Goal: Task Accomplishment & Management: Complete application form

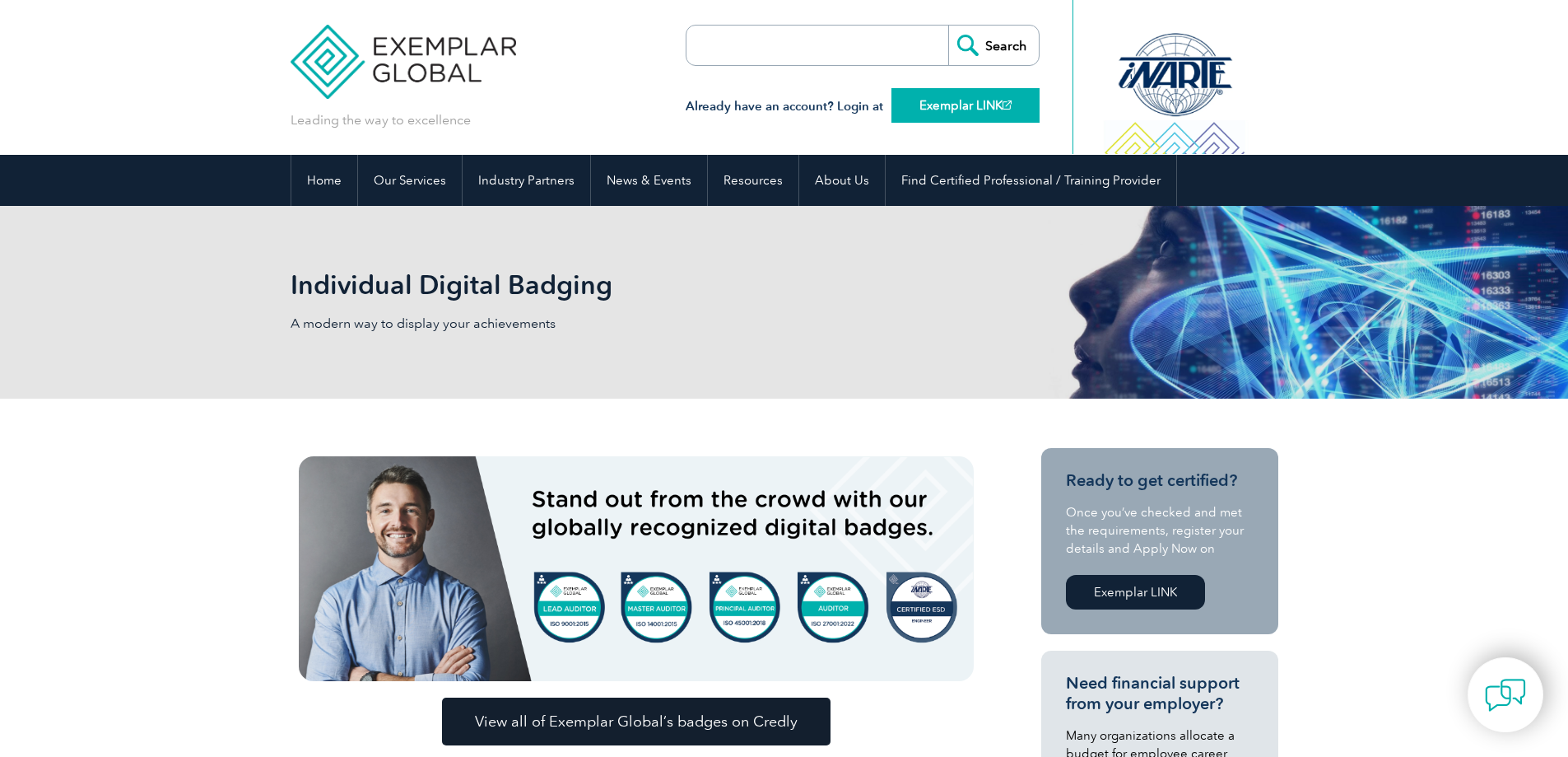
click at [932, 116] on link "Exemplar LINK" at bounding box center [965, 105] width 148 height 34
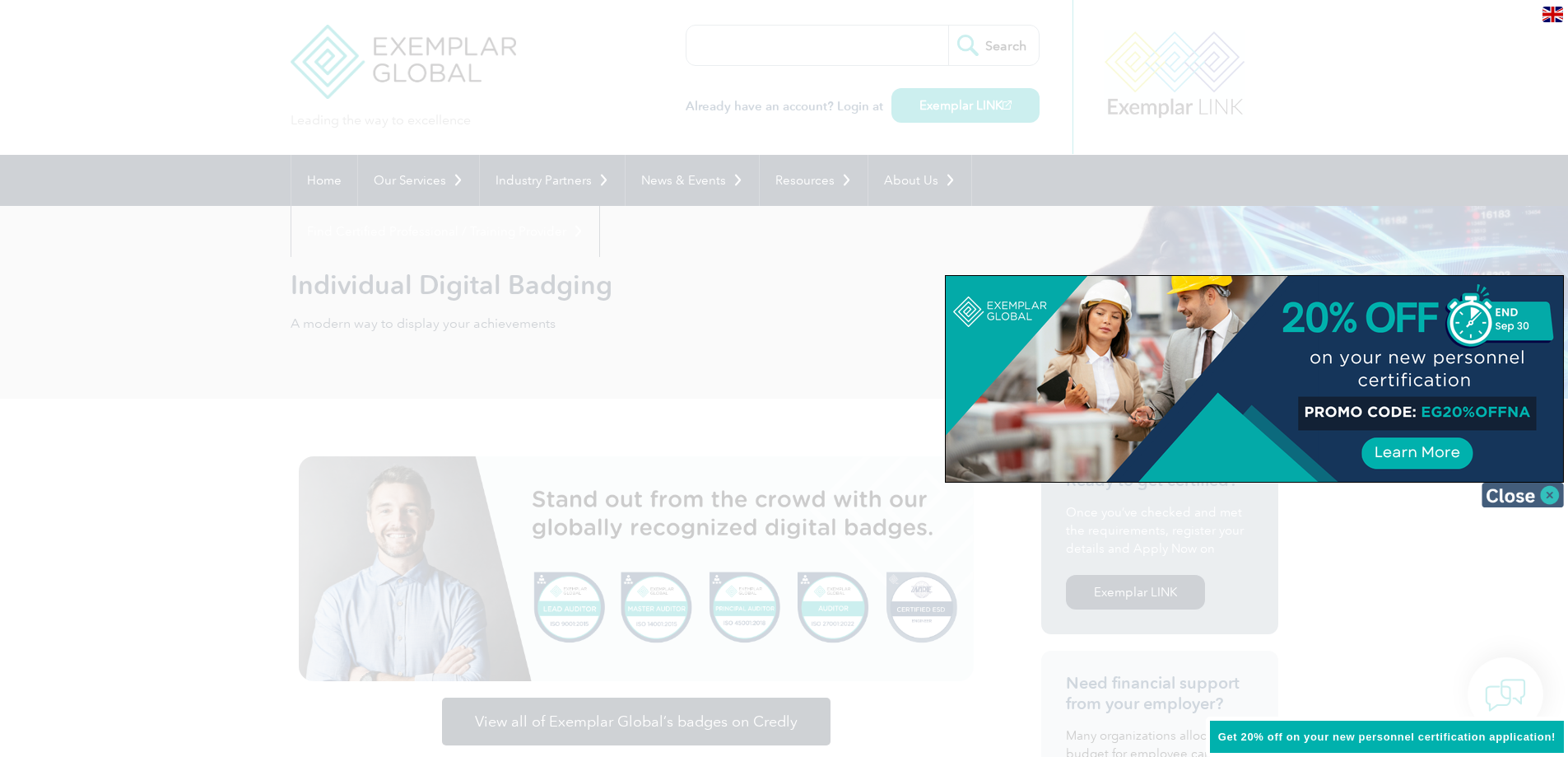
click at [1543, 496] on img at bounding box center [1523, 495] width 82 height 24
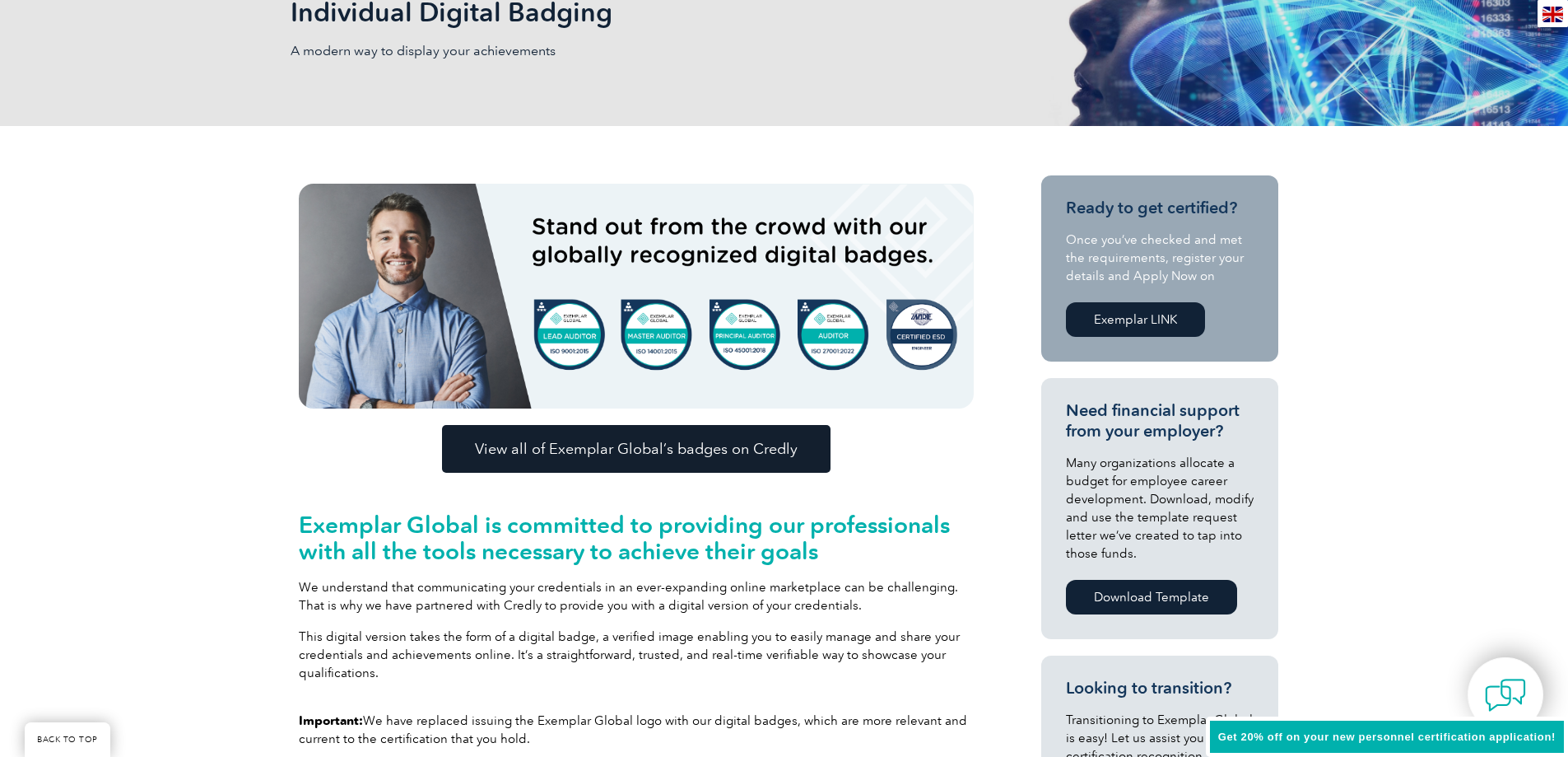
scroll to position [494, 0]
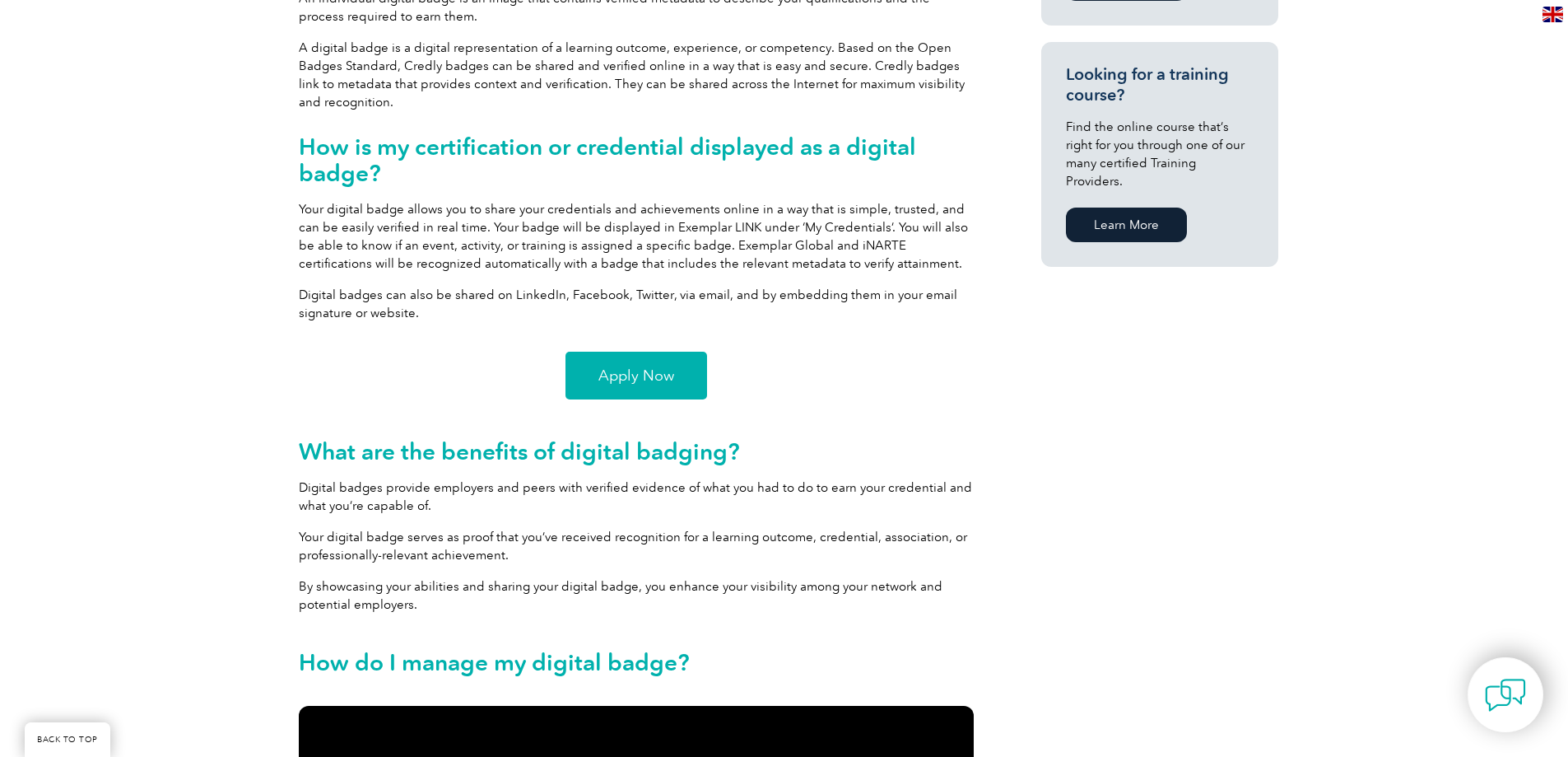
scroll to position [1071, 0]
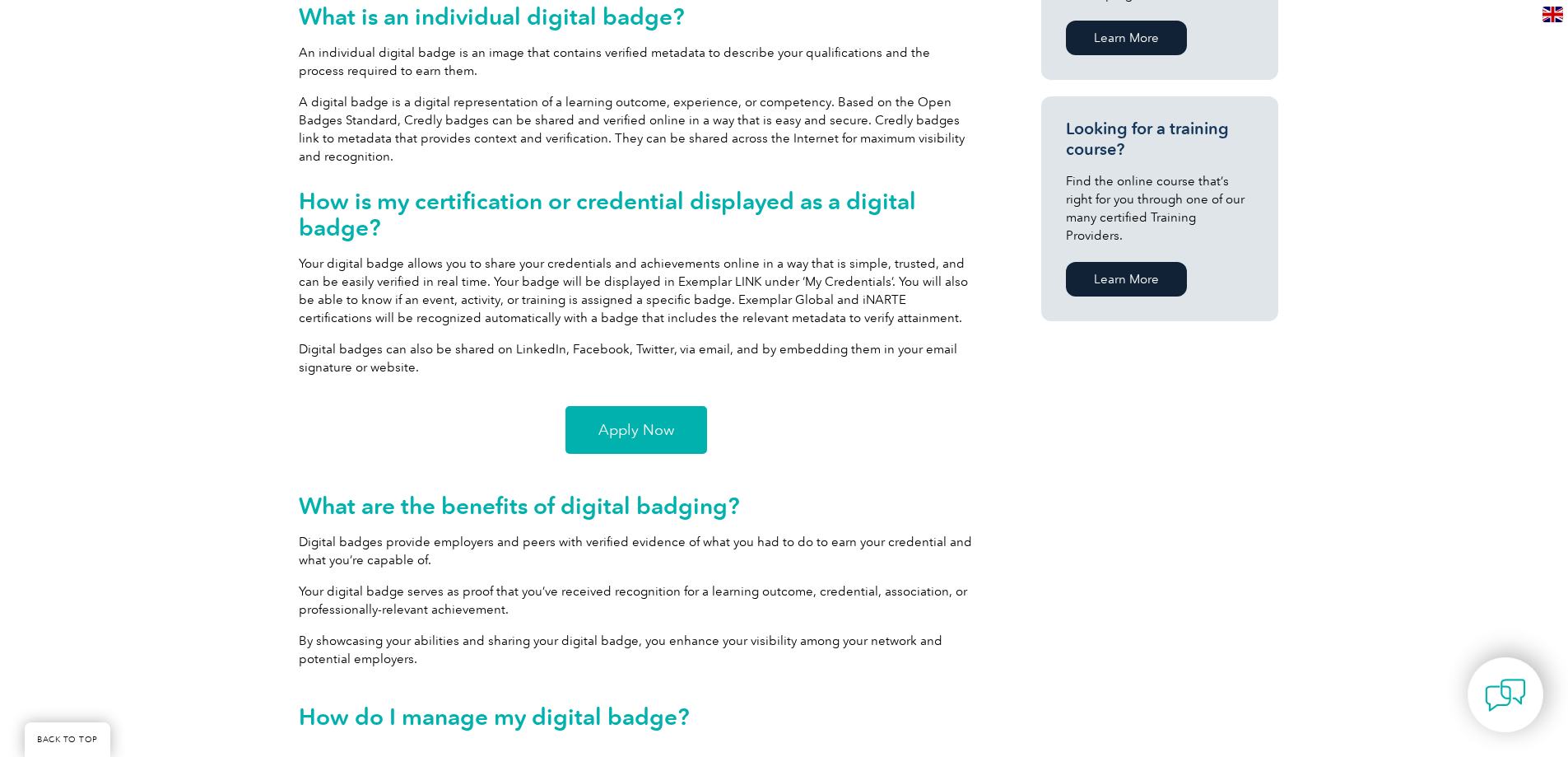
click at [684, 421] on link "Apply Now" at bounding box center [636, 430] width 141 height 48
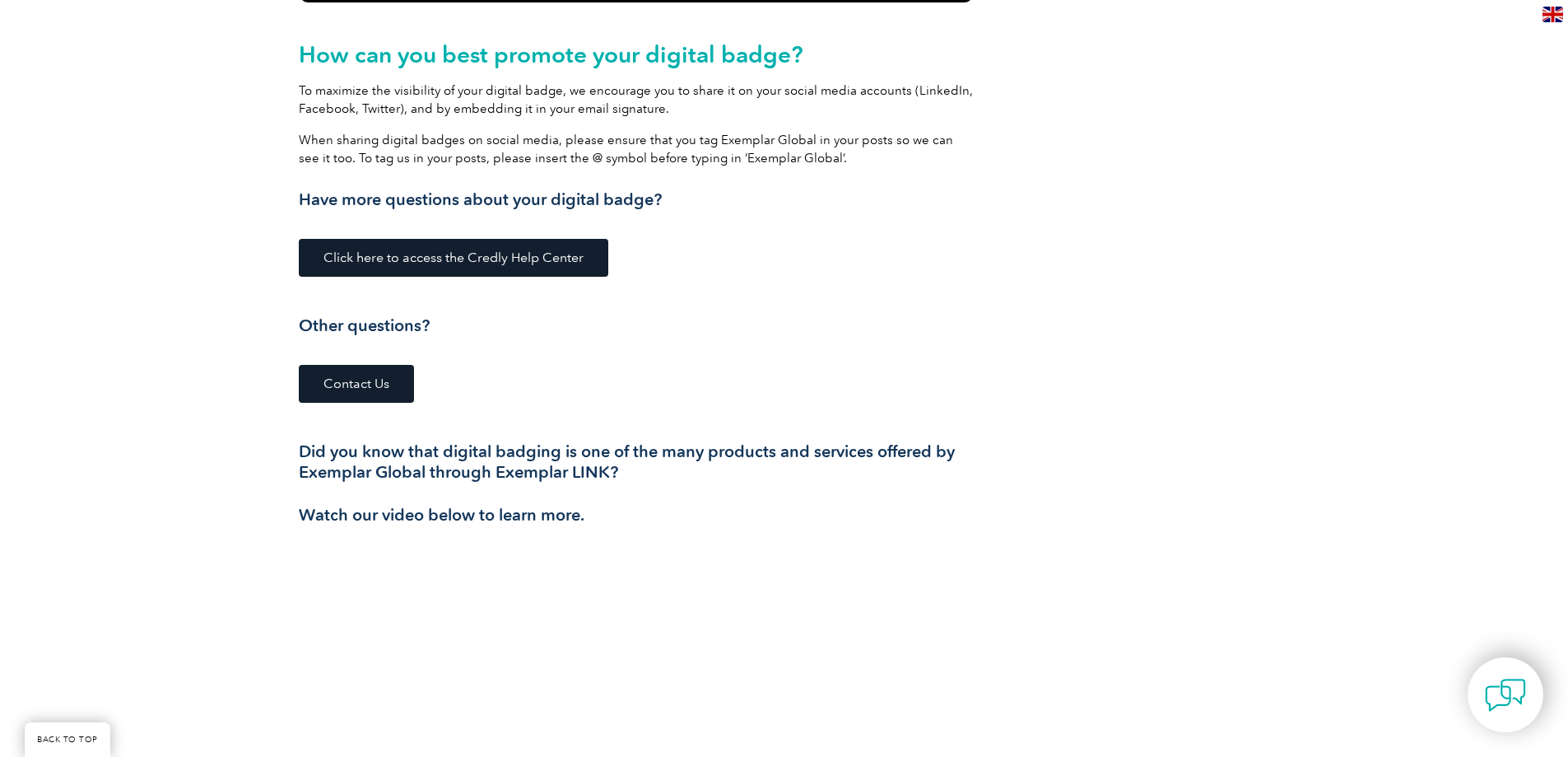
scroll to position [2305, 0]
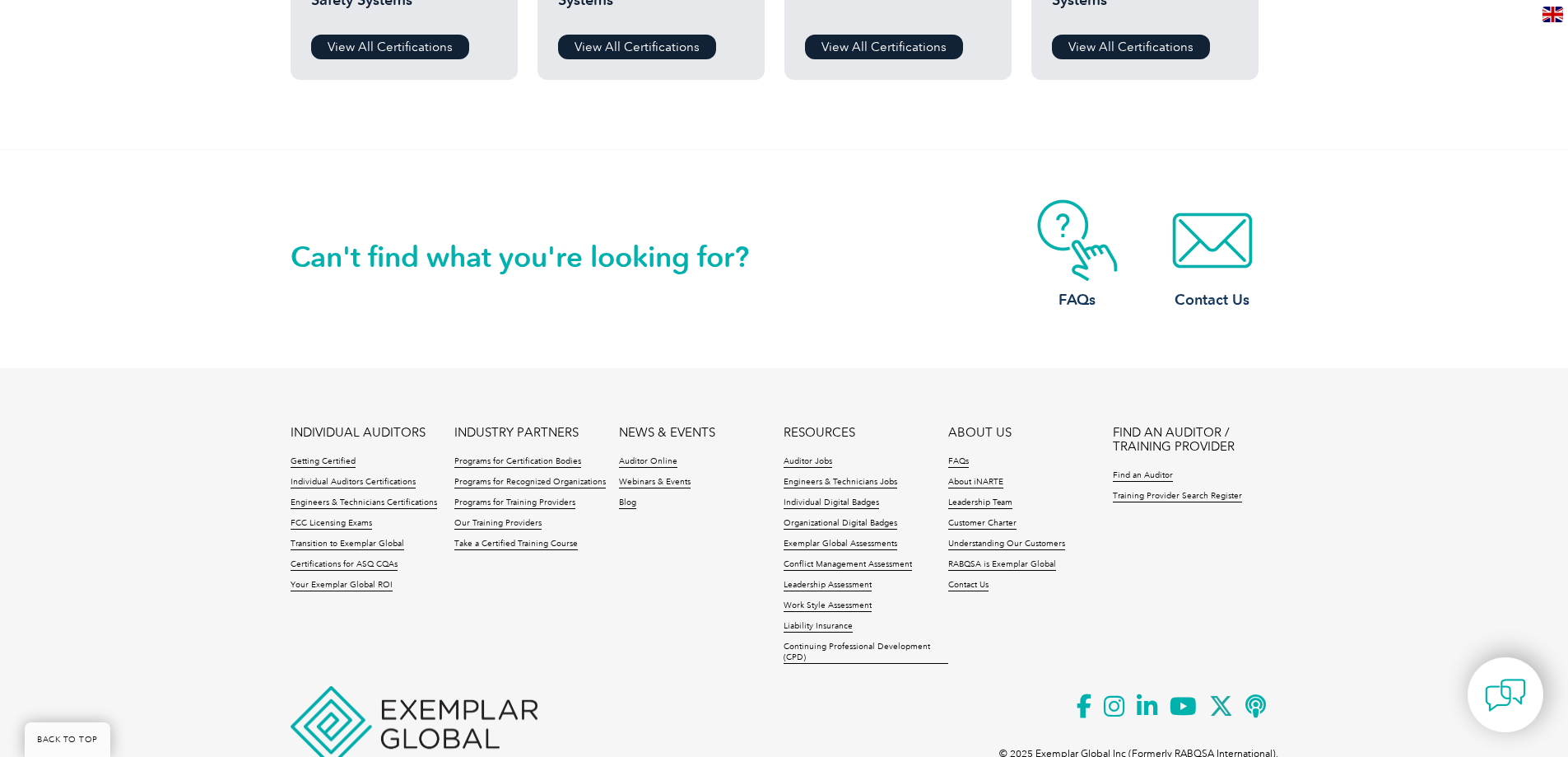
scroll to position [1628, 0]
